Goal: Information Seeking & Learning: Learn about a topic

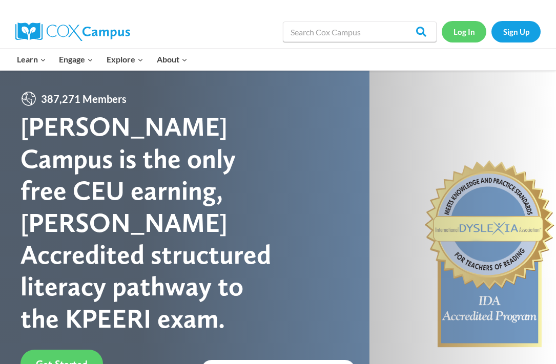
click at [468, 31] on link "Log In" at bounding box center [463, 31] width 45 height 21
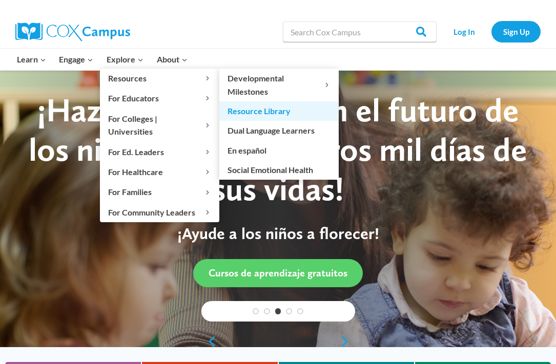
click at [268, 115] on link "Resource Library" at bounding box center [278, 110] width 119 height 19
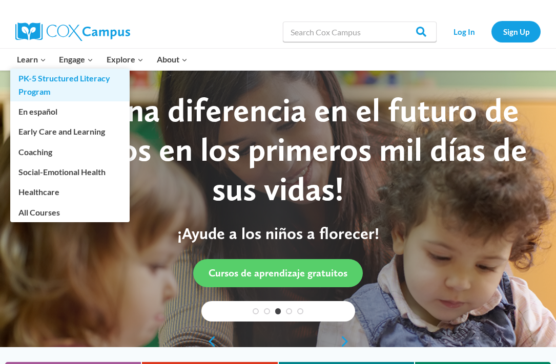
click at [40, 79] on link "PK-5 Structured Literacy Program" at bounding box center [69, 85] width 119 height 33
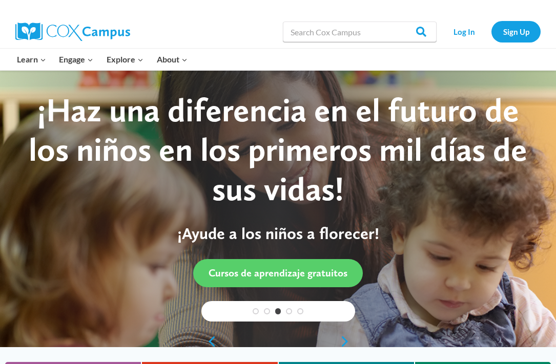
scroll to position [48, 0]
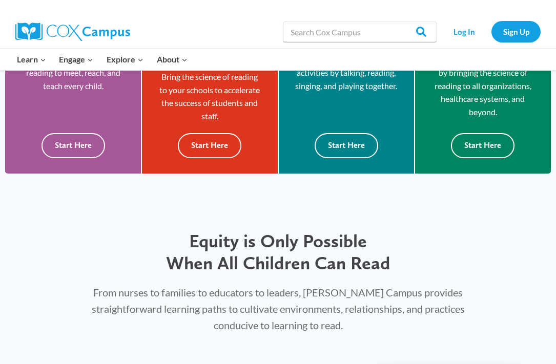
scroll to position [304, 0]
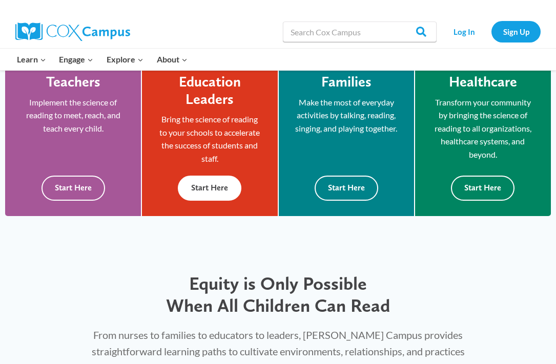
click at [215, 96] on h4 "Education Leaders" at bounding box center [209, 90] width 104 height 34
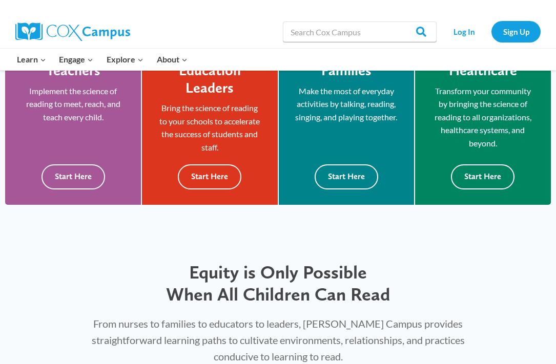
scroll to position [345, 0]
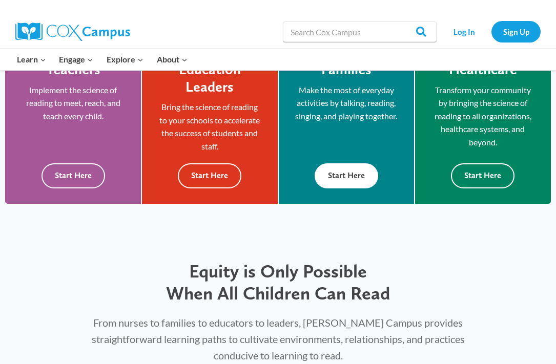
click at [336, 119] on p "Make the most of everyday activities by talking, reading, singing, and playing …" at bounding box center [346, 102] width 104 height 39
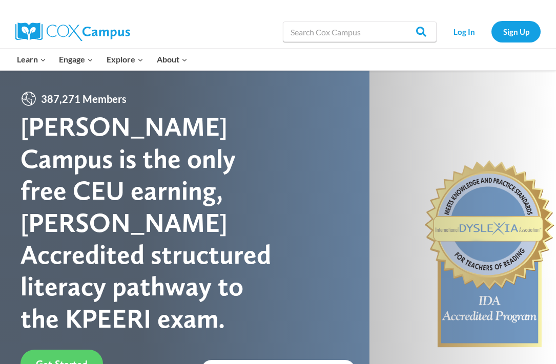
scroll to position [0, 0]
click at [457, 32] on link "Log In" at bounding box center [463, 31] width 45 height 21
